Goal: Find specific page/section

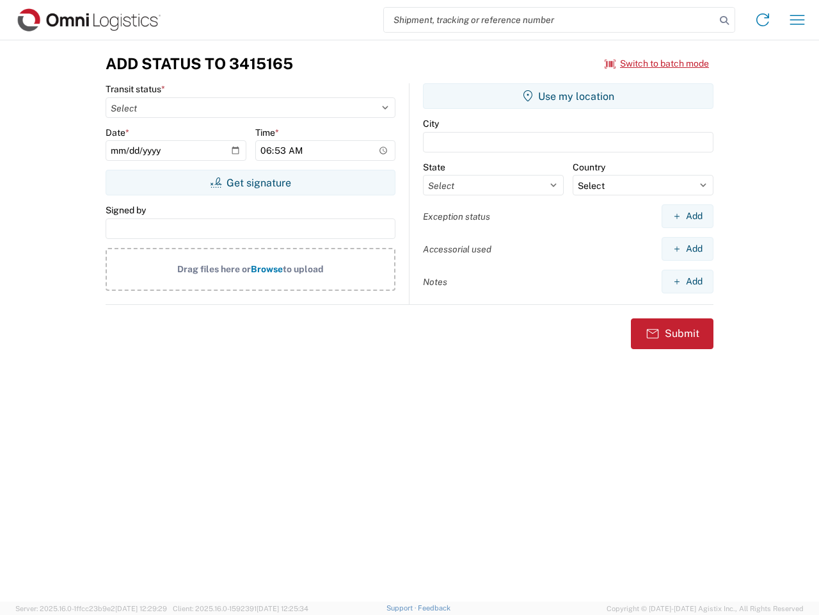
click at [550, 20] on input "search" at bounding box center [550, 20] width 332 height 24
click at [725, 20] on icon at bounding box center [725, 21] width 18 height 18
click at [763, 20] on icon at bounding box center [763, 20] width 20 height 20
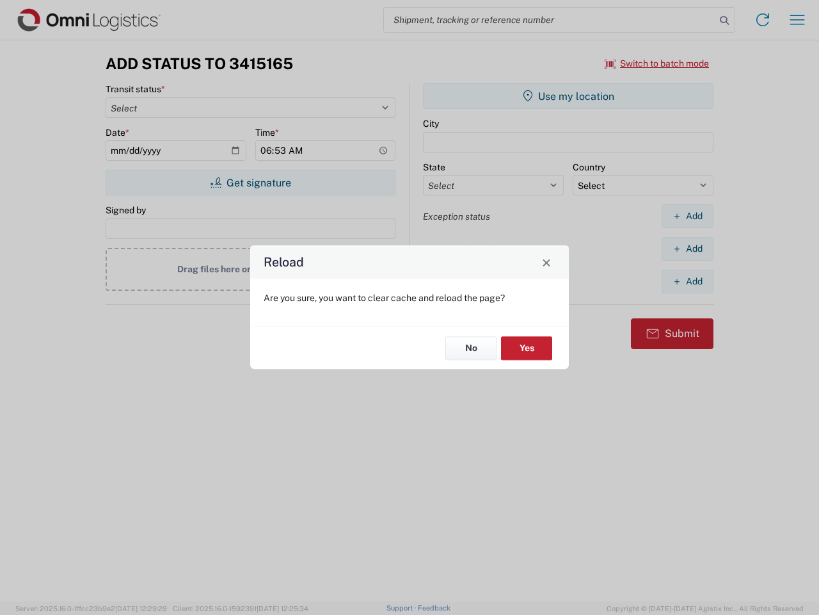
click at [798, 20] on div "Reload Are you sure, you want to clear cache and reload the page? No Yes" at bounding box center [409, 307] width 819 height 615
click at [657, 63] on div "Reload Are you sure, you want to clear cache and reload the page? No Yes" at bounding box center [409, 307] width 819 height 615
click at [250, 182] on div "Reload Are you sure, you want to clear cache and reload the page? No Yes" at bounding box center [409, 307] width 819 height 615
click at [568, 96] on div "Reload Are you sure, you want to clear cache and reload the page? No Yes" at bounding box center [409, 307] width 819 height 615
click at [688, 216] on div "Reload Are you sure, you want to clear cache and reload the page? No Yes" at bounding box center [409, 307] width 819 height 615
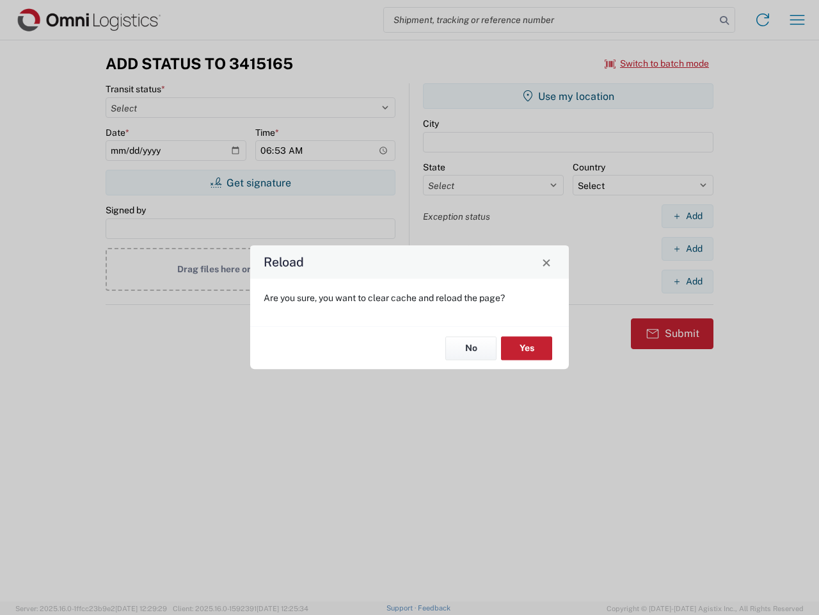
click at [688, 248] on div "Reload Are you sure, you want to clear cache and reload the page? No Yes" at bounding box center [409, 307] width 819 height 615
click at [688, 281] on div "Reload Are you sure, you want to clear cache and reload the page? No Yes" at bounding box center [409, 307] width 819 height 615
